Goal: Task Accomplishment & Management: Complete application form

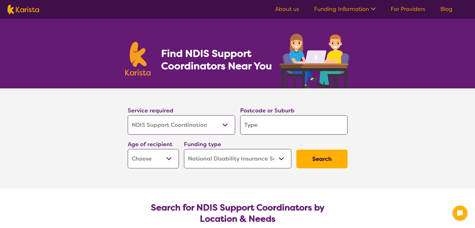
select select "NDIS Support Coordination"
select select "NDIS"
select select "NDIS Support Coordination"
select select "NDIS"
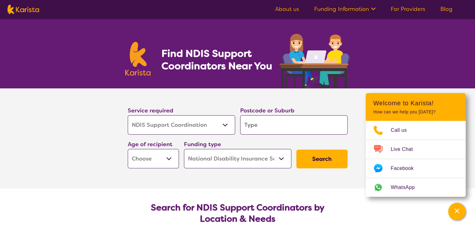
click at [276, 129] on input "search" at bounding box center [293, 124] width 107 height 19
type input "P"
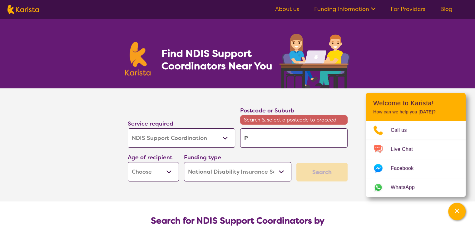
type input "Pe"
type input "Pen"
type input "Penr"
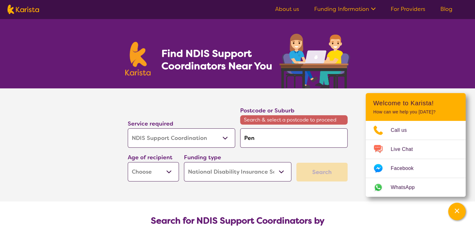
type input "Penr"
type input "Penri"
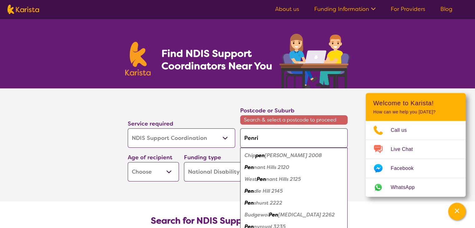
type input "Penrit"
type input "Penrith"
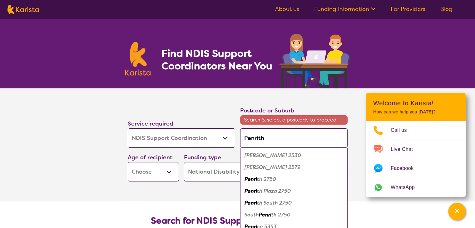
type input "Penrith"
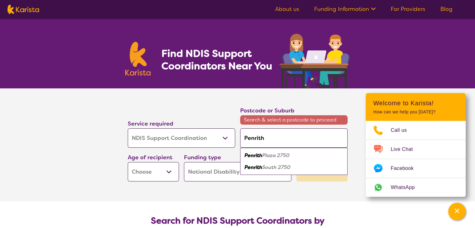
click at [294, 140] on input "Penrith" at bounding box center [293, 137] width 107 height 19
click at [280, 157] on em "Plaza 2750" at bounding box center [275, 155] width 27 height 7
type input "2750"
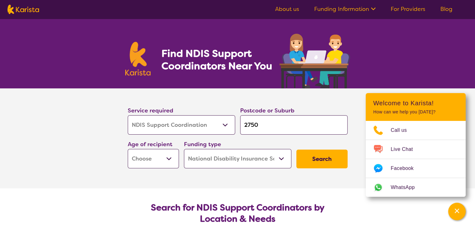
click at [149, 159] on select "Early Childhood - 0 to 9 Child - 10 to 11 Adolescent - 12 to 17 Adult - 18 to 6…" at bounding box center [153, 158] width 51 height 19
select select "AD"
click at [128, 149] on select "Early Childhood - 0 to 9 Child - 10 to 11 Adolescent - 12 to 17 Adult - 18 to 6…" at bounding box center [153, 158] width 51 height 19
select select "AD"
click at [254, 162] on select "Home Care Package (HCP) National Disability Insurance Scheme (NDIS) I don't know" at bounding box center [237, 158] width 107 height 19
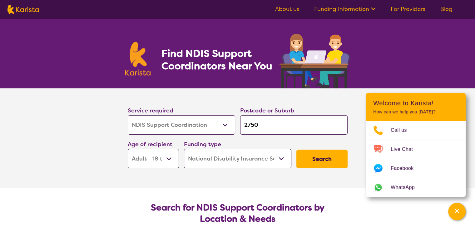
click at [184, 149] on select "Home Care Package (HCP) National Disability Insurance Scheme (NDIS) I don't know" at bounding box center [237, 158] width 107 height 19
click at [314, 161] on button "Search" at bounding box center [322, 159] width 51 height 19
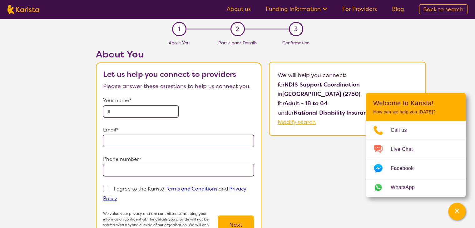
click at [356, 175] on div "About You Let us help you connect to providers Please answer these questions to…" at bounding box center [261, 154] width 428 height 210
click at [353, 10] on link "For Providers" at bounding box center [359, 8] width 35 height 7
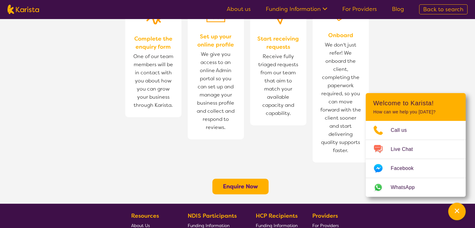
scroll to position [422, 0]
